Goal: Task Accomplishment & Management: Use online tool/utility

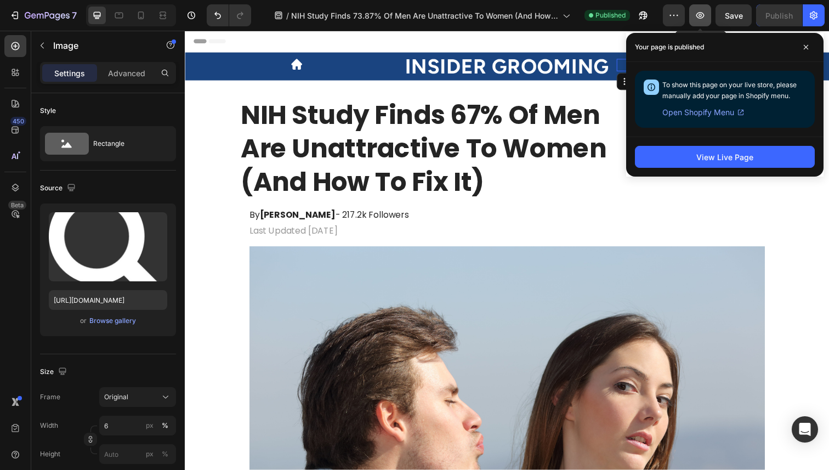
scroll to position [164, 0]
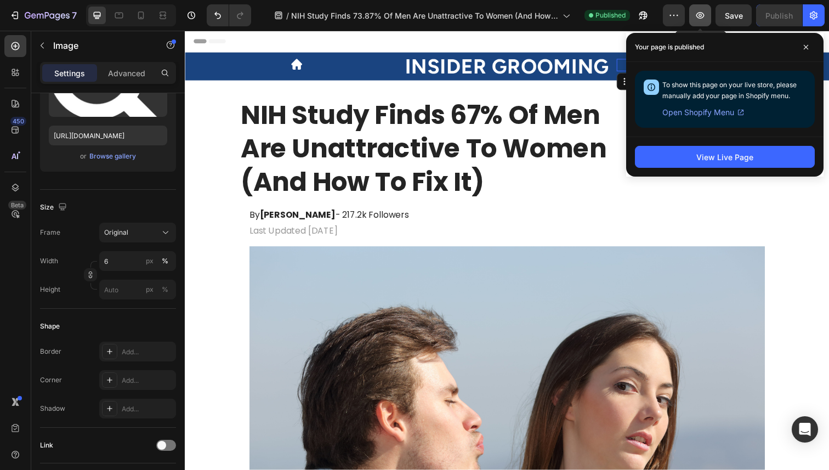
click at [703, 16] on icon "button" at bounding box center [700, 15] width 8 height 7
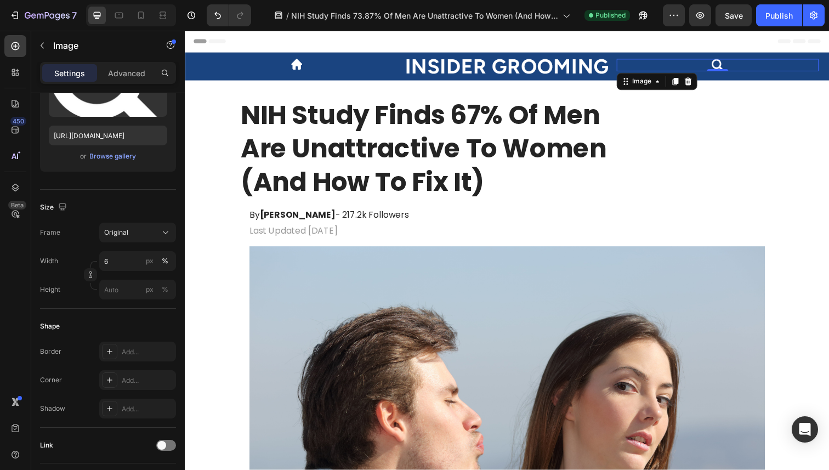
click at [673, 3] on div "7 Version history / NIH Study Finds 73.87% Of Men Are Unattractive To Women (An…" at bounding box center [414, 15] width 829 height 31
click at [644, 14] on icon "button" at bounding box center [643, 16] width 8 height 8
click at [144, 19] on icon at bounding box center [140, 15] width 11 height 11
type input "25"
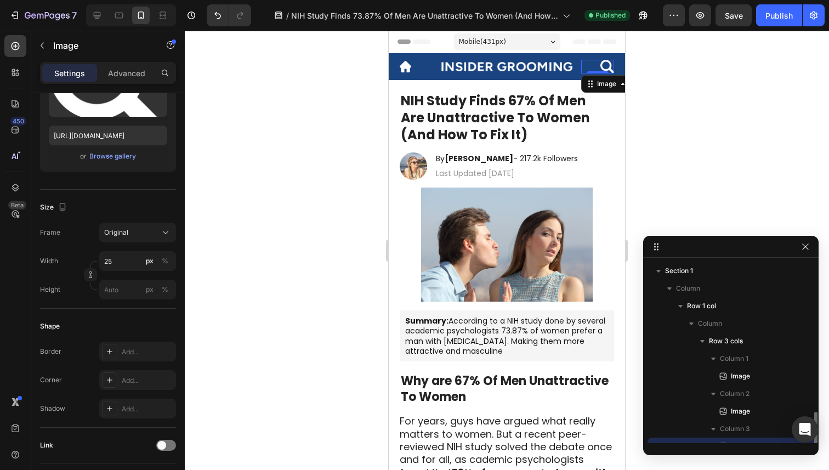
scroll to position [102, 0]
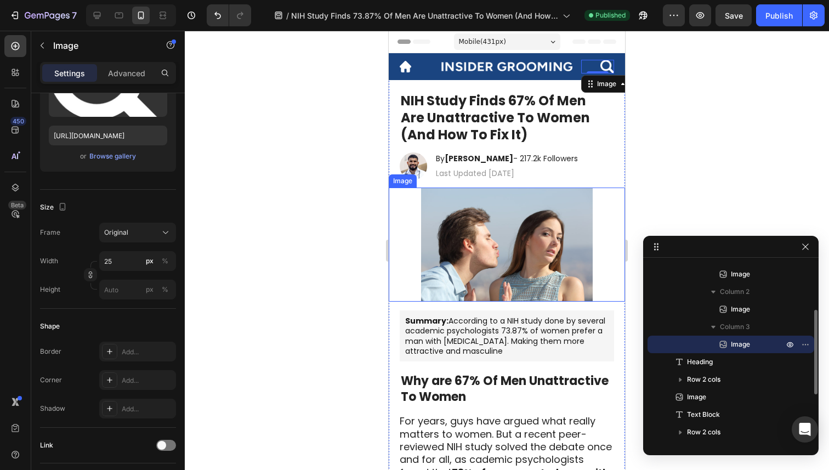
click at [544, 273] on img at bounding box center [507, 244] width 172 height 115
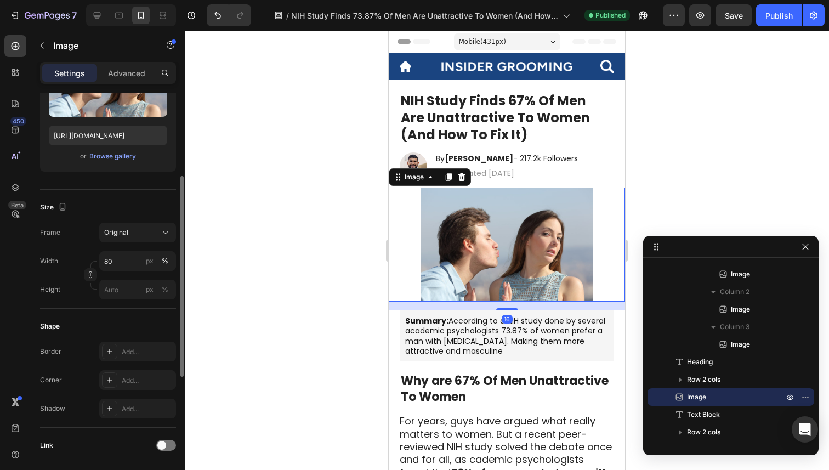
scroll to position [167, 0]
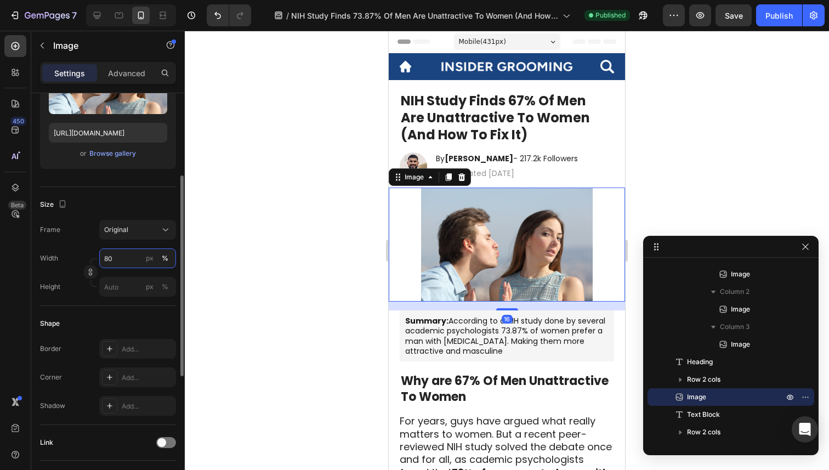
click at [126, 259] on input "80" at bounding box center [137, 258] width 77 height 20
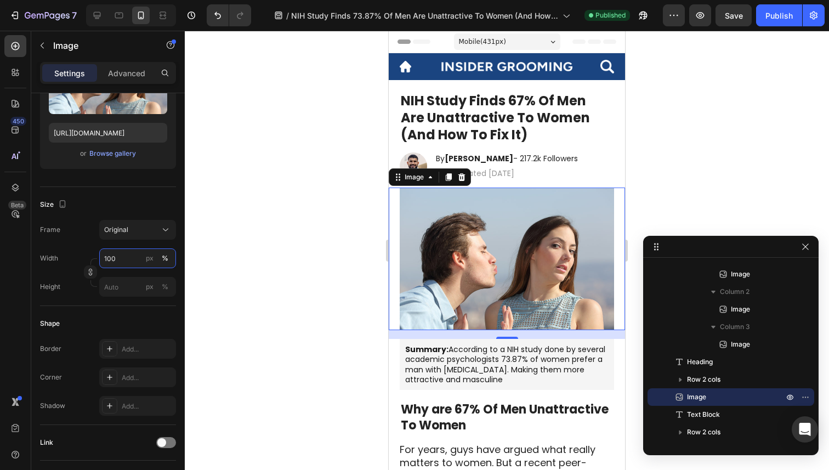
type input "100"
click at [234, 264] on div at bounding box center [507, 250] width 644 height 439
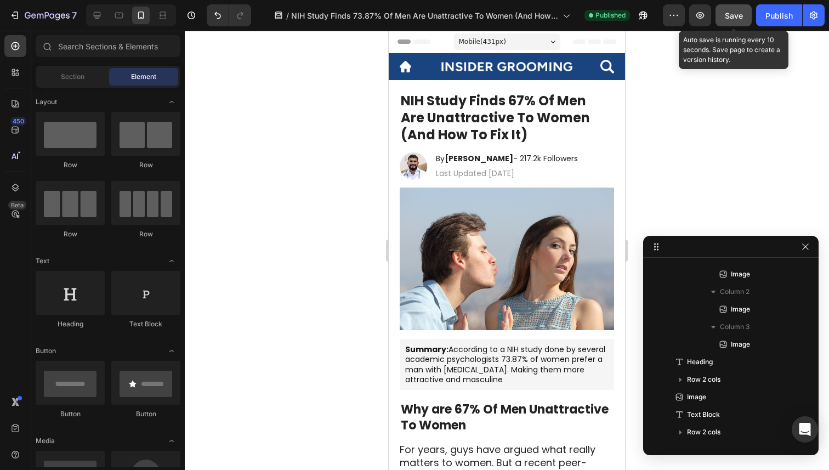
click at [732, 18] on span "Save" at bounding box center [733, 15] width 18 height 9
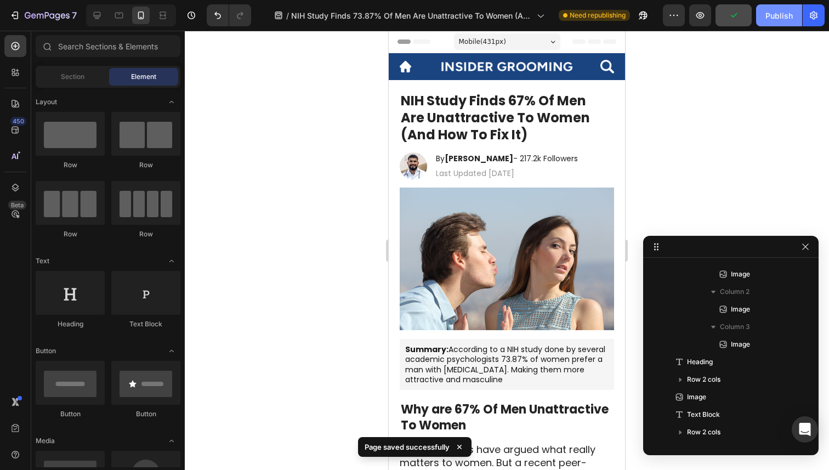
click at [782, 10] on div "Publish" at bounding box center [778, 16] width 27 height 12
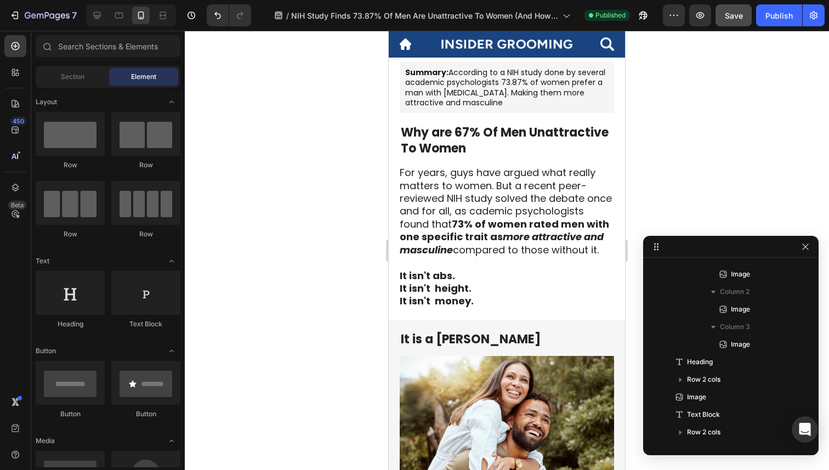
scroll to position [276, 0]
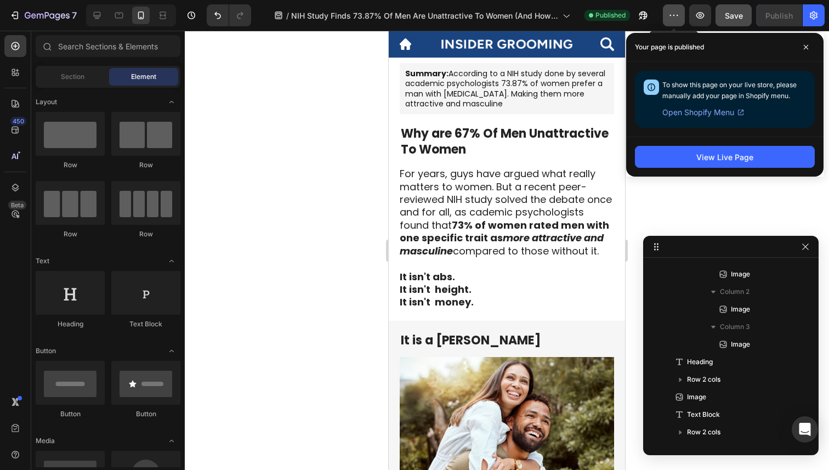
click at [674, 16] on icon "button" at bounding box center [673, 15] width 11 height 11
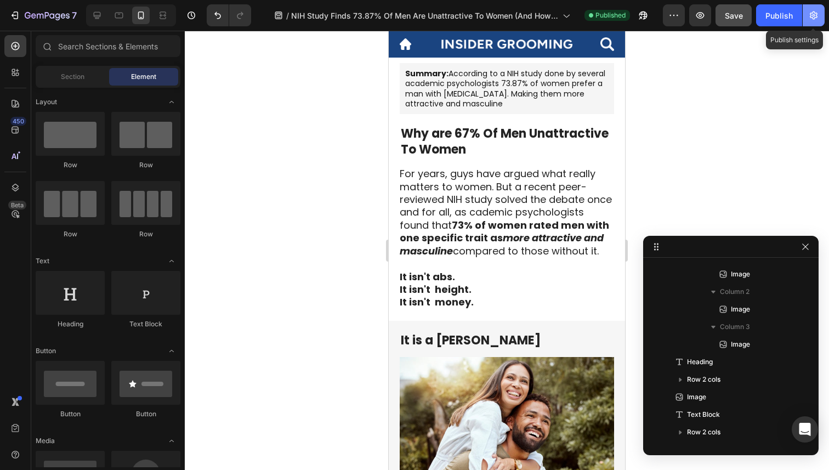
click at [807, 13] on button "button" at bounding box center [813, 15] width 22 height 22
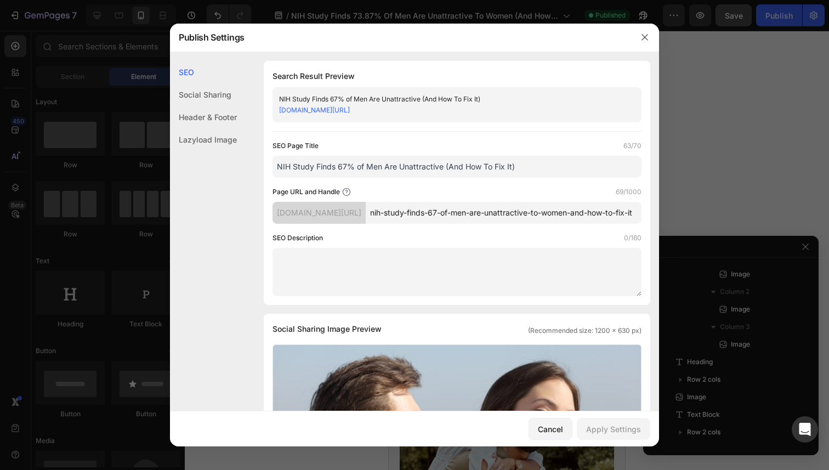
scroll to position [0, 54]
drag, startPoint x: 625, startPoint y: 224, endPoint x: 797, endPoint y: 221, distance: 172.1
click at [797, 221] on div "Publish Settings SEO Social Sharing Header & Footer Lazyload Image SEO Search R…" at bounding box center [414, 235] width 829 height 470
type input "nih-study-finds-67-of-men-are-unattractive"
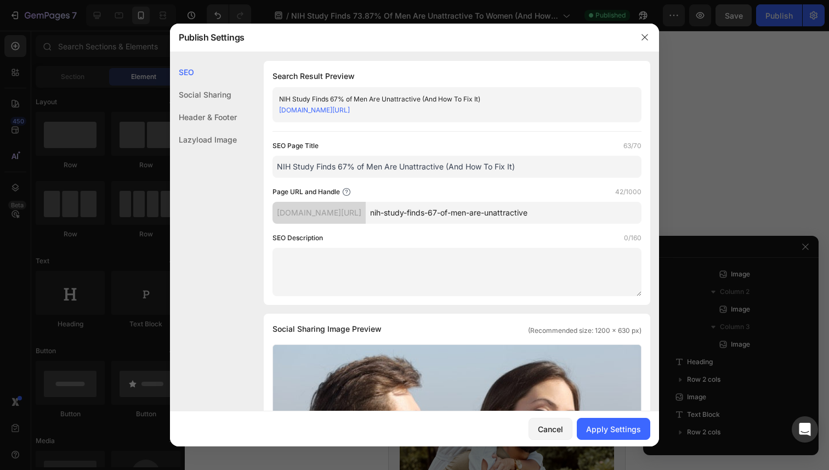
click at [350, 111] on link "[DOMAIN_NAME][URL]" at bounding box center [314, 110] width 71 height 8
click at [618, 426] on div "Apply Settings" at bounding box center [613, 429] width 55 height 12
